Goal: Task Accomplishment & Management: Complete application form

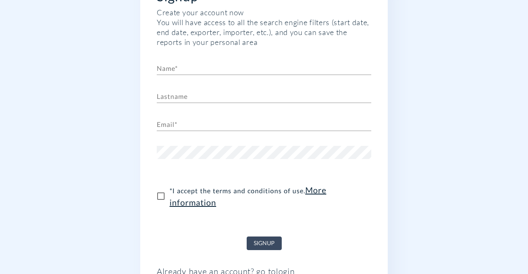
scroll to position [54, 0]
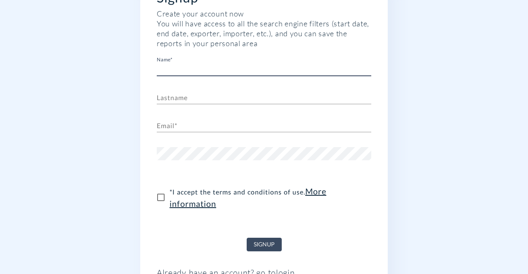
click at [186, 71] on input "text" at bounding box center [264, 69] width 214 height 13
type input "Temporary"
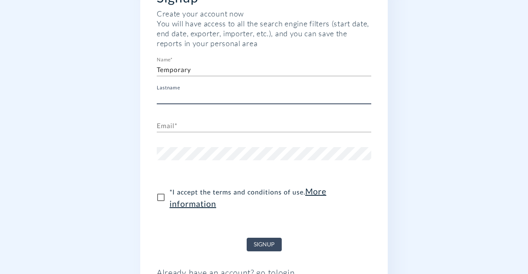
click at [176, 103] on input "text" at bounding box center [264, 97] width 214 height 13
type input "Number"
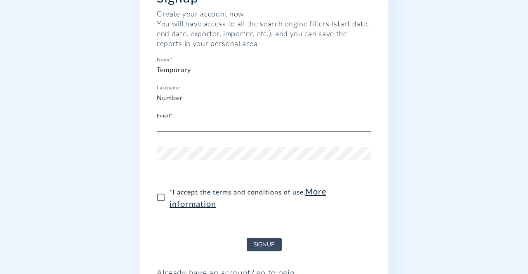
click at [182, 124] on input "text" at bounding box center [264, 125] width 214 height 13
type input "[EMAIL_ADDRESS][DOMAIN_NAME]"
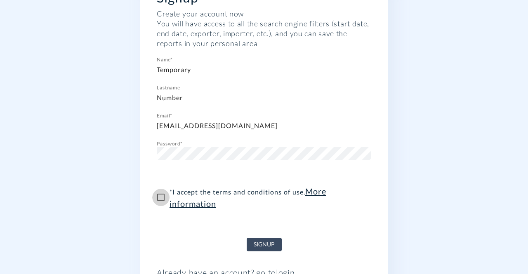
click at [162, 199] on input "* I accept the terms and conditions of use . More information" at bounding box center [160, 197] width 17 height 17
checkbox input "true"
click at [262, 239] on span "Signup" at bounding box center [264, 244] width 21 height 10
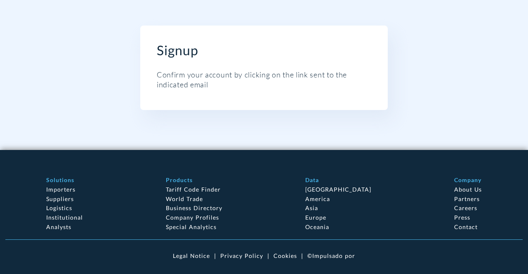
scroll to position [0, 0]
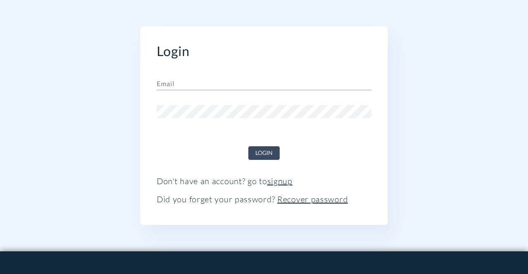
click at [235, 75] on div "Email" at bounding box center [264, 80] width 214 height 20
click at [235, 83] on input "text" at bounding box center [264, 83] width 214 height 13
type input "[EMAIL_ADDRESS][DOMAIN_NAME]"
click at [263, 150] on span "Login" at bounding box center [263, 153] width 17 height 10
